Goal: Find specific page/section: Find specific page/section

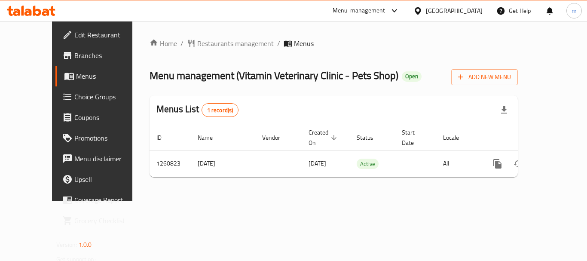
click at [200, 45] on span "Restaurants management" at bounding box center [235, 43] width 76 height 10
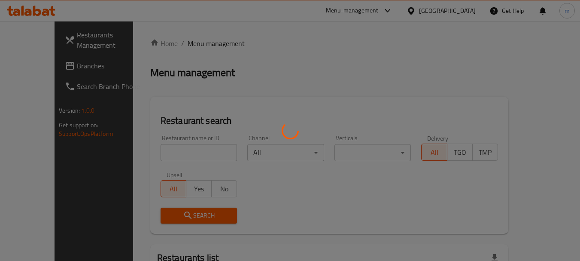
click at [187, 152] on div at bounding box center [290, 130] width 580 height 261
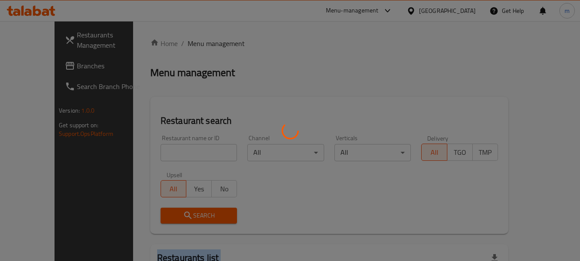
click at [187, 152] on div at bounding box center [290, 130] width 580 height 261
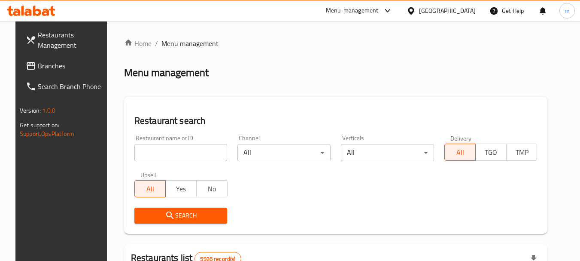
click at [187, 152] on input "search" at bounding box center [180, 152] width 93 height 17
paste input "684813"
type input "684813"
click at [188, 219] on span "Search" at bounding box center [180, 215] width 79 height 11
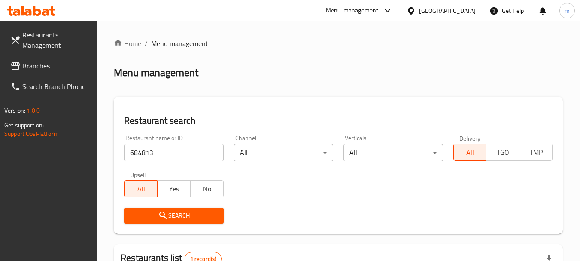
click at [171, 222] on button "Search" at bounding box center [173, 215] width 99 height 16
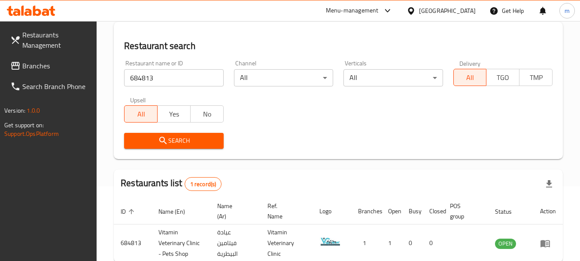
scroll to position [122, 0]
